Goal: Transaction & Acquisition: Download file/media

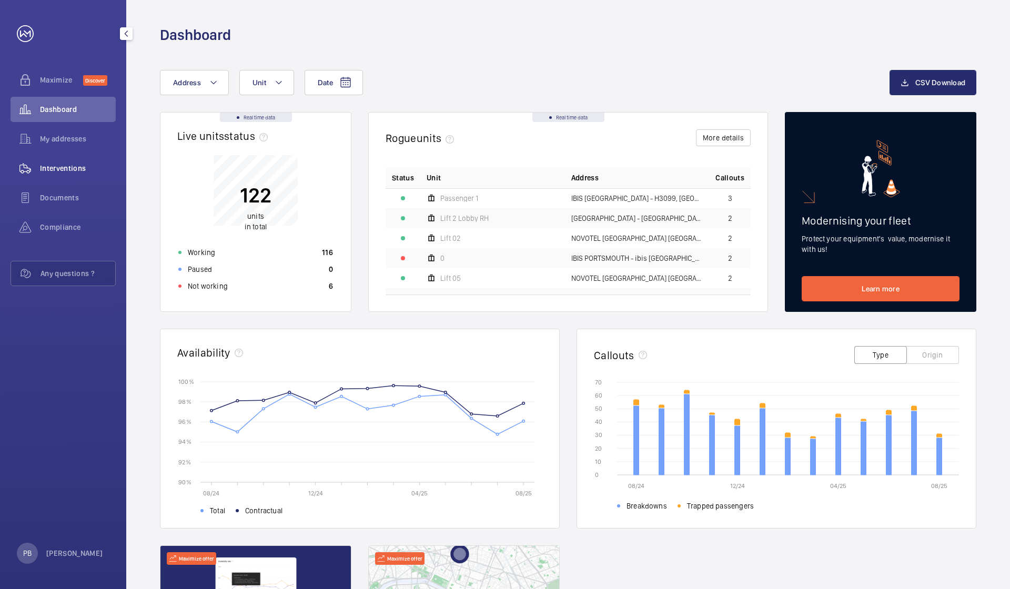
click at [64, 168] on span "Interventions" at bounding box center [78, 168] width 76 height 11
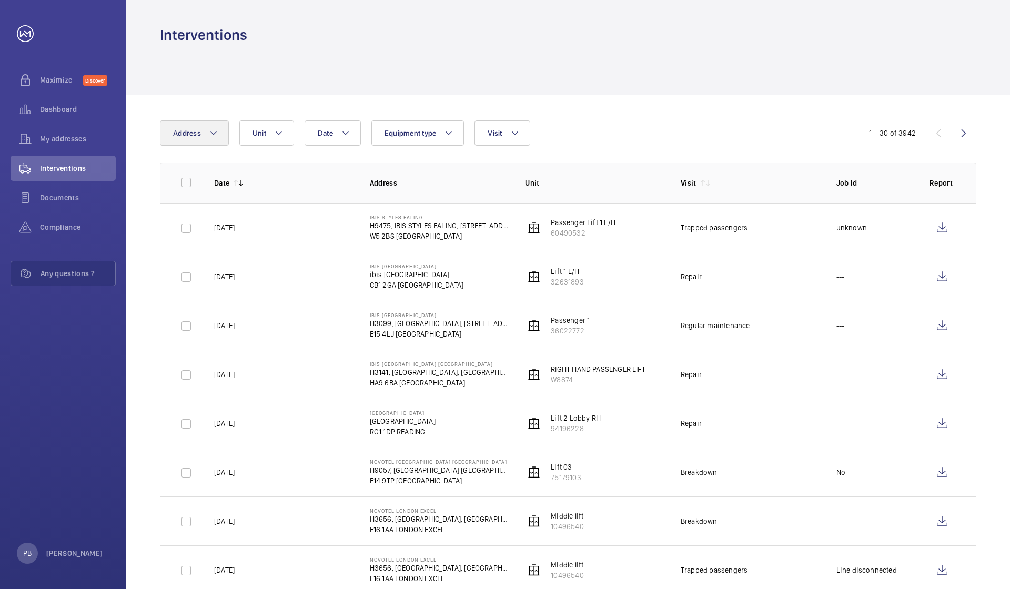
click at [214, 134] on mat-icon at bounding box center [213, 133] width 8 height 13
type input "ibis ca"
click at [206, 206] on span "CA" at bounding box center [208, 205] width 9 height 8
click at [186, 206] on input "IBIS CA MBRIDGE - ibis Ca [GEOGRAPHIC_DATA], [GEOGRAPHIC_DATA] MBRIDGE CB1 2GA" at bounding box center [175, 204] width 21 height 21
checkbox input "true"
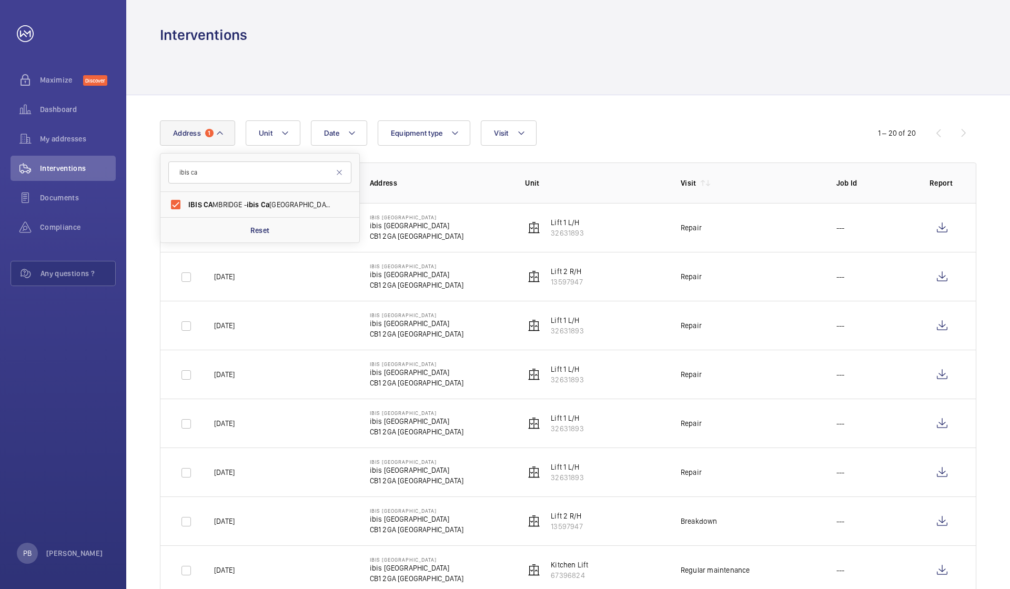
click at [499, 229] on td "Repair" at bounding box center [742, 227] width 156 height 49
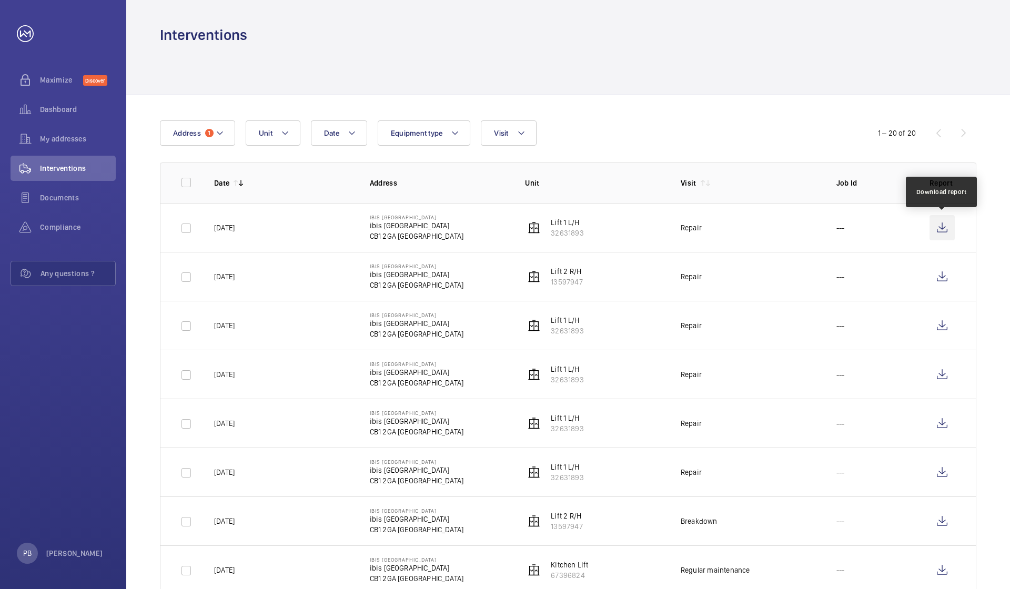
click at [499, 227] on wm-front-icon-button at bounding box center [942, 227] width 25 height 25
